Goal: Navigation & Orientation: Find specific page/section

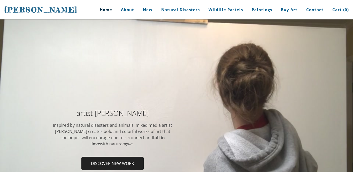
click at [206, 76] on div at bounding box center [176, 141] width 353 height 244
click at [177, 69] on div at bounding box center [176, 141] width 353 height 244
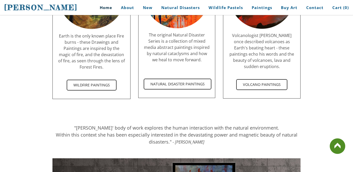
scroll to position [1013, 0]
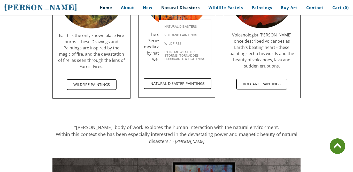
click at [176, 10] on link "Natural Disasters" at bounding box center [180, 8] width 46 height 12
click at [173, 39] on link "Wildfires" at bounding box center [185, 43] width 52 height 9
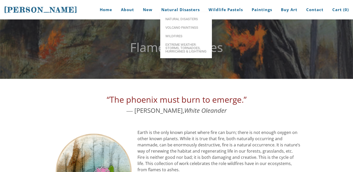
click at [190, 12] on link "Natural Disasters" at bounding box center [180, 9] width 46 height 19
click at [181, 53] on span "Extreme Weather: Storms, Tornadoes, Hurricanes & Lightning" at bounding box center [185, 48] width 41 height 10
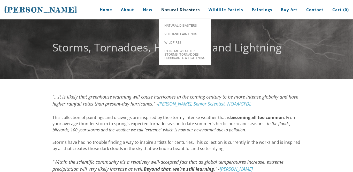
click at [184, 10] on link "Natural Disasters" at bounding box center [180, 9] width 46 height 19
click at [181, 35] on span "Volcano paintings" at bounding box center [184, 33] width 41 height 3
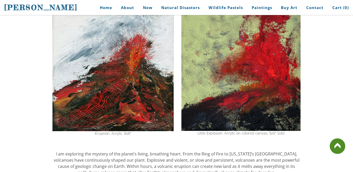
scroll to position [72, 0]
